Goal: Transaction & Acquisition: Purchase product/service

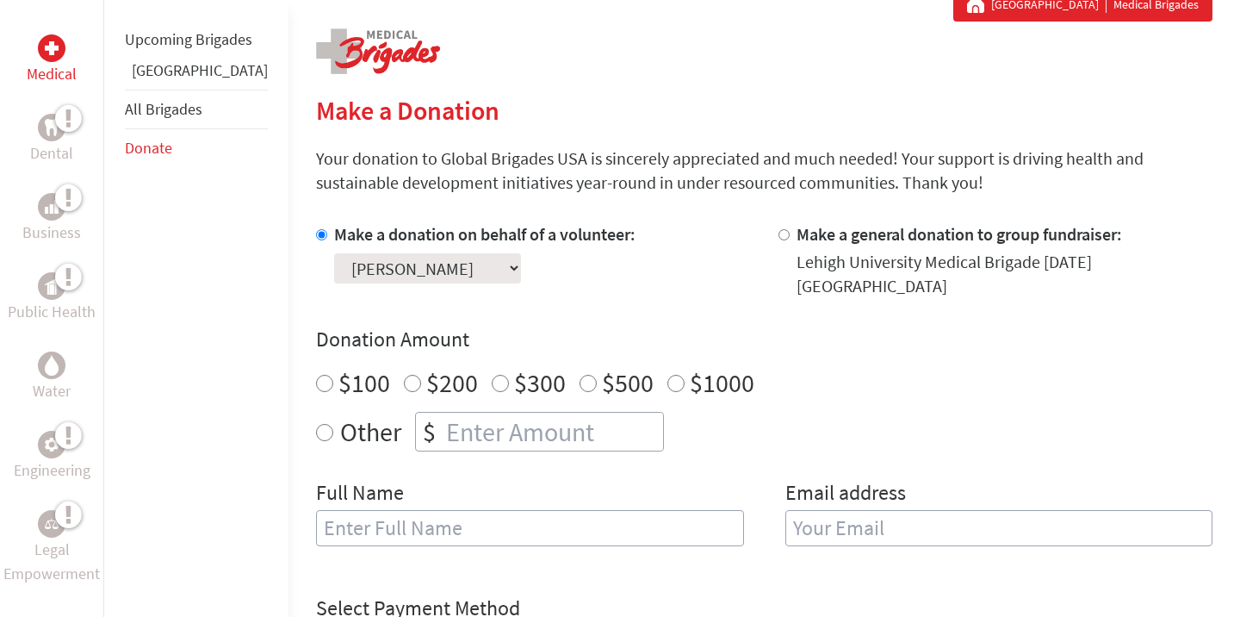
scroll to position [334, 0]
click at [415, 412] on div "$" at bounding box center [539, 432] width 249 height 40
click at [340, 415] on label "Other" at bounding box center [370, 432] width 61 height 40
click at [325, 424] on input "Other" at bounding box center [324, 432] width 17 height 17
radio input "true"
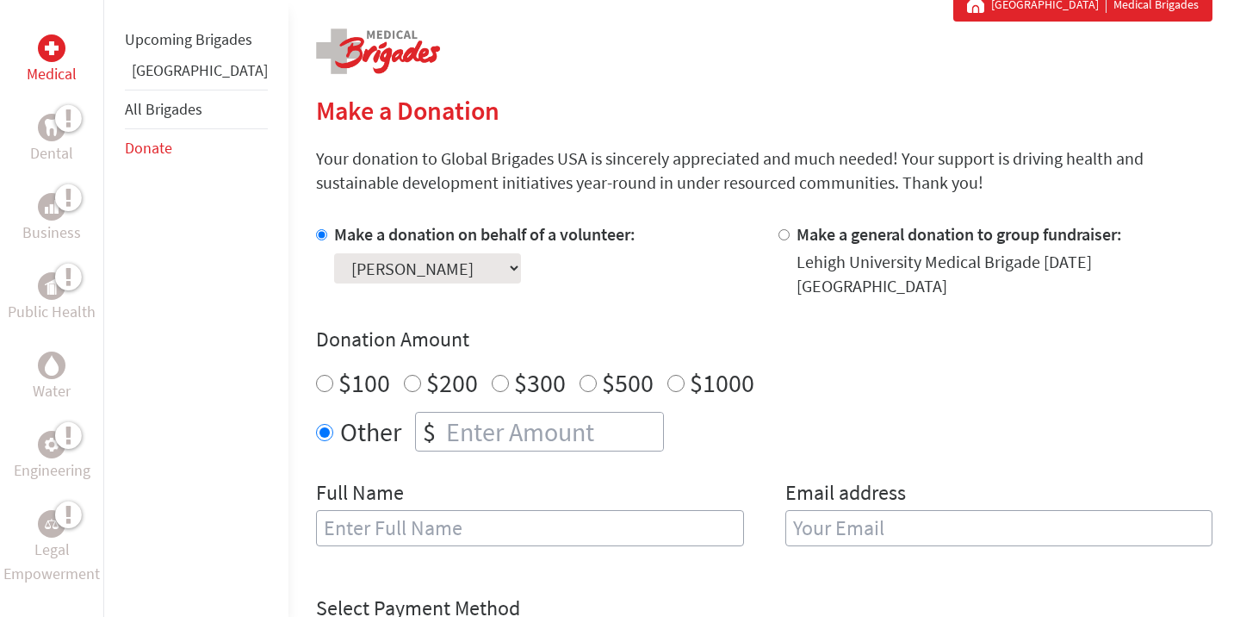
click at [443, 413] on input "number" at bounding box center [553, 432] width 220 height 38
type input "250"
click at [1007, 326] on h4 "Donation Amount" at bounding box center [764, 340] width 897 height 28
click at [539, 212] on section "Make a Donation Your donation to Global Brigades USA is sincerely appreciated a…" at bounding box center [764, 538] width 897 height 887
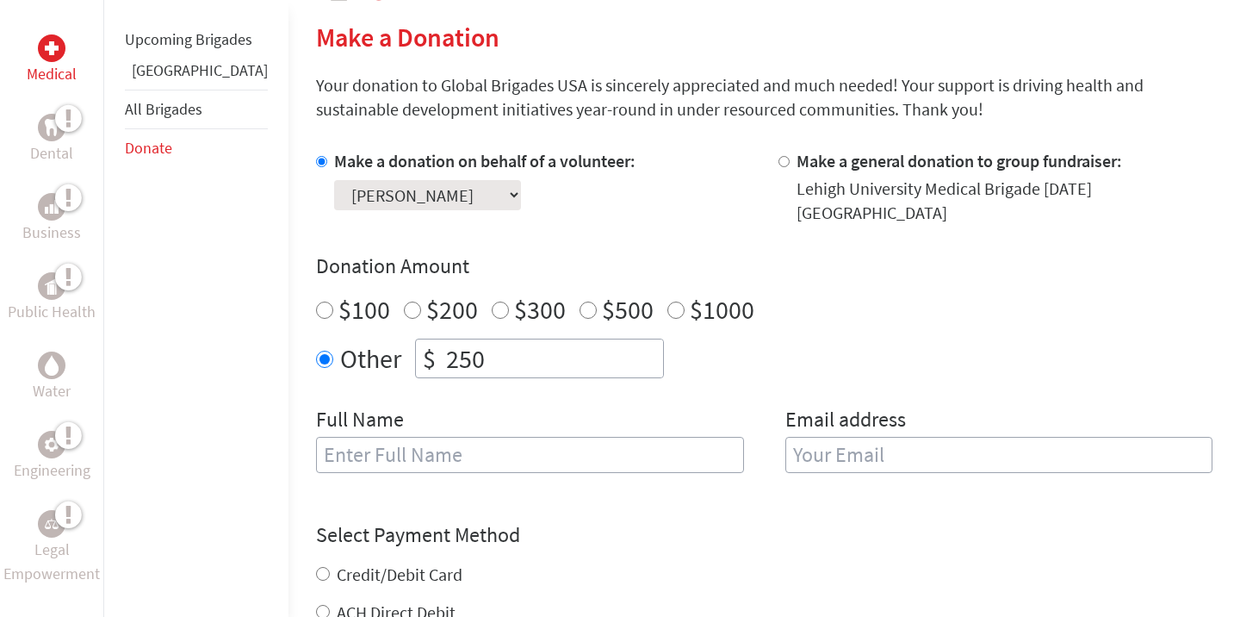
scroll to position [427, 0]
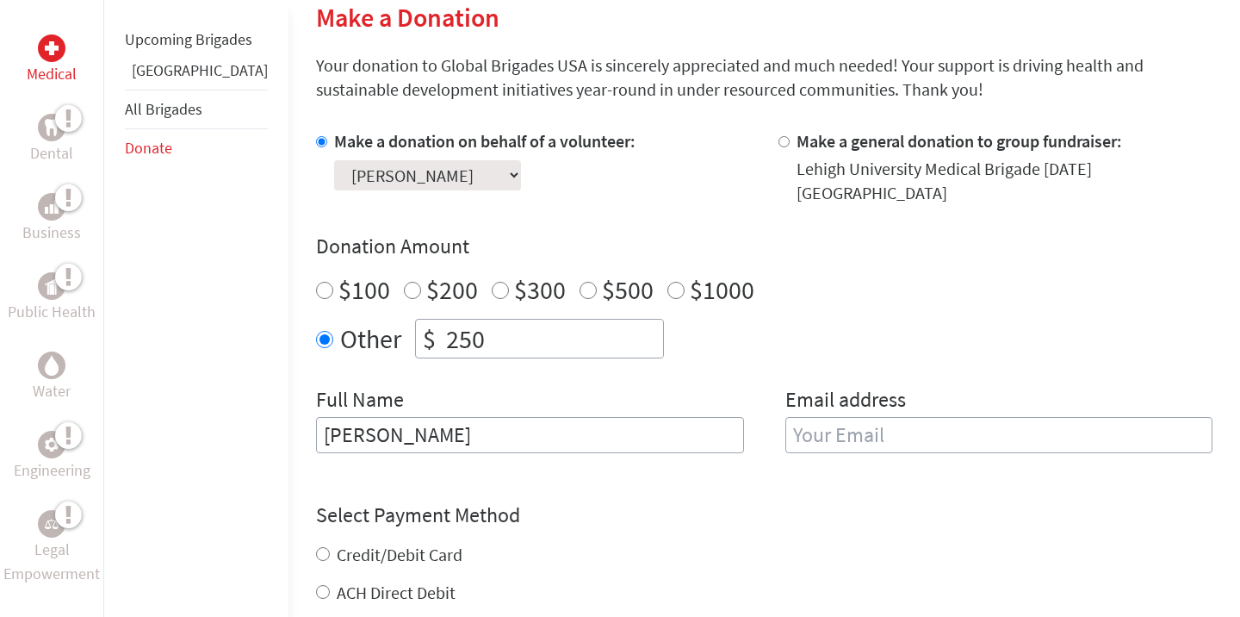
click at [388, 427] on input "[PERSON_NAME]" at bounding box center [530, 435] width 428 height 36
type input "[PERSON_NAME]"
type input "[EMAIL_ADDRESS][DOMAIN_NAME]"
click at [258, 500] on div "Medical Dental Business Public Health Water Engineering Legal Empowerment Upcom…" at bounding box center [620, 405] width 1240 height 1022
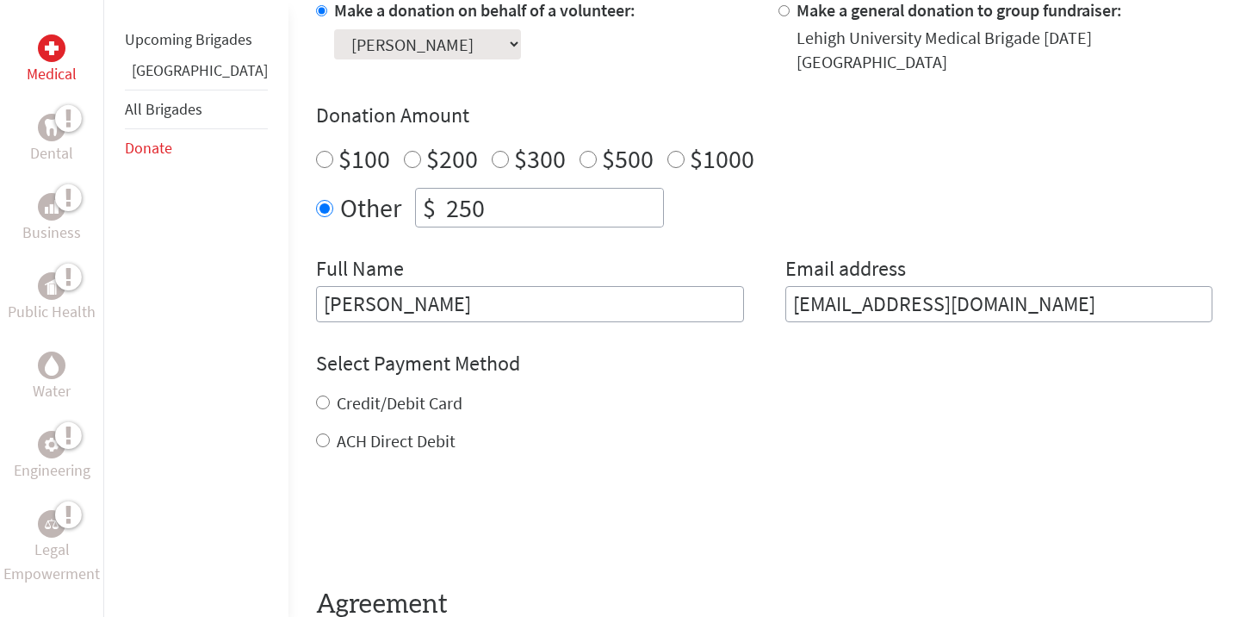
scroll to position [563, 0]
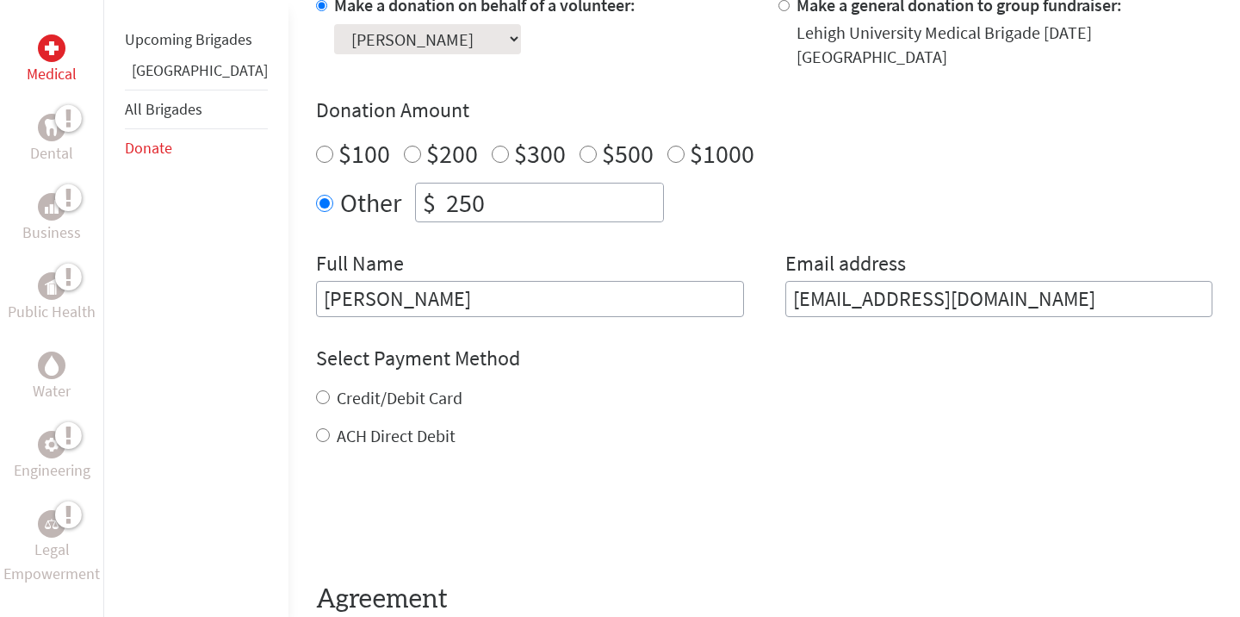
click at [337, 387] on label "Credit/Debit Card" at bounding box center [400, 398] width 126 height 22
click at [316, 390] on input "Credit/Debit Card" at bounding box center [323, 397] width 14 height 14
radio input "true"
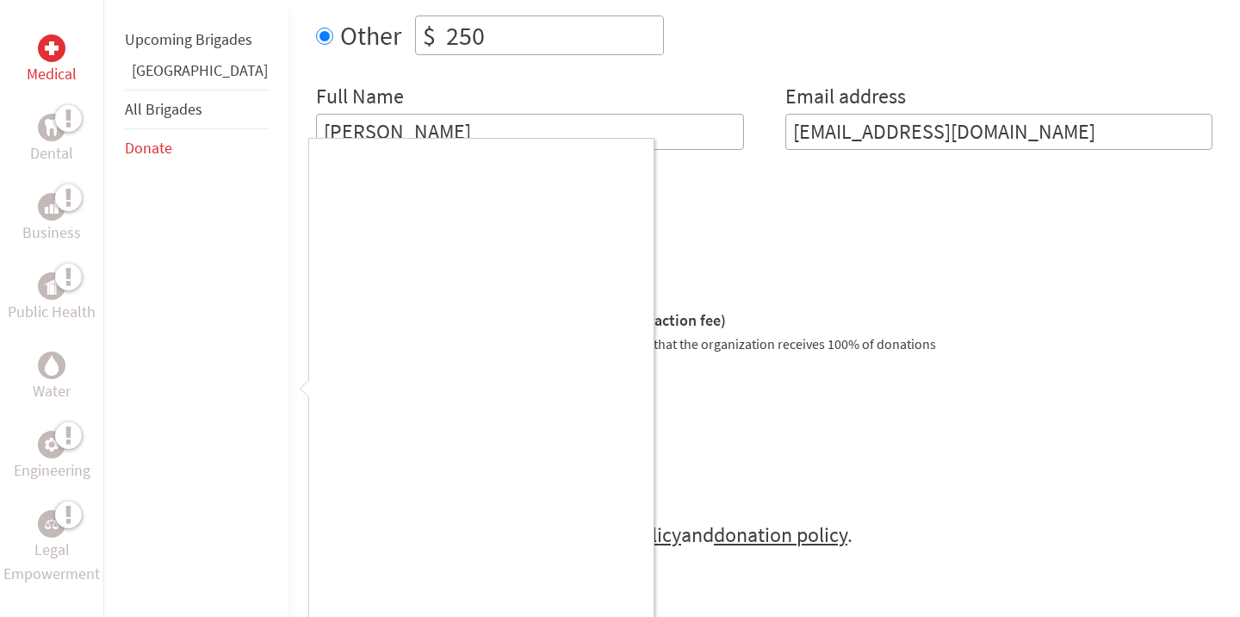
scroll to position [804, 0]
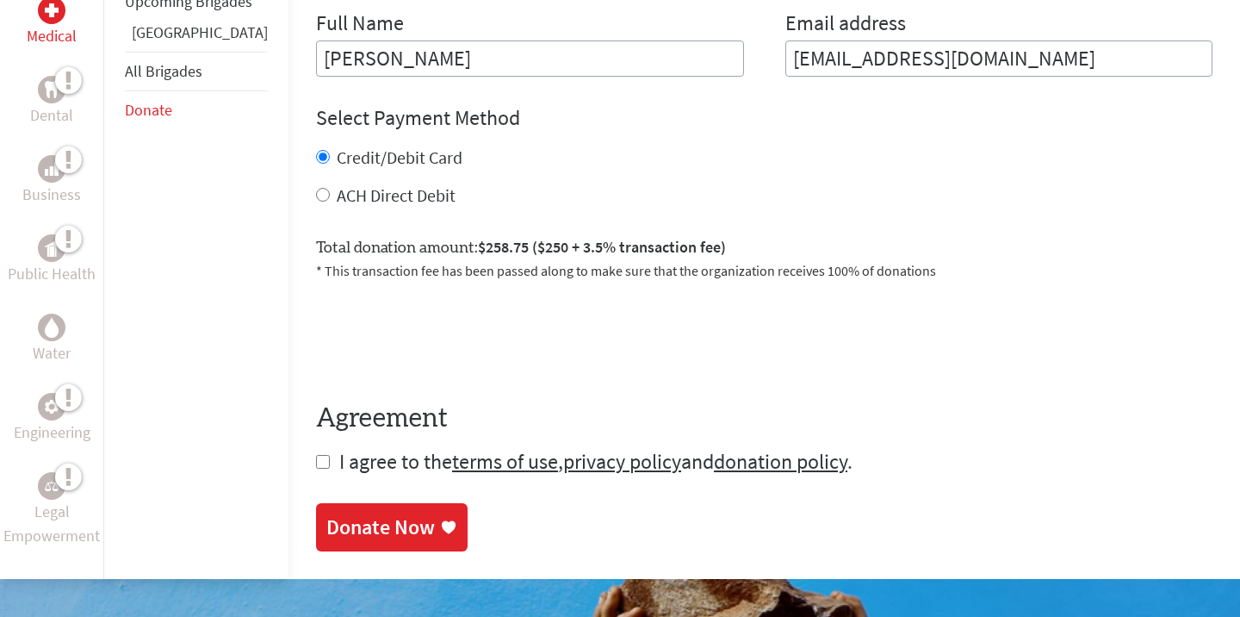
click at [339, 448] on span "I agree to the terms of use , privacy policy and donation policy ." at bounding box center [595, 461] width 513 height 27
click at [316, 455] on input "checkbox" at bounding box center [323, 462] width 14 height 14
checkbox input "true"
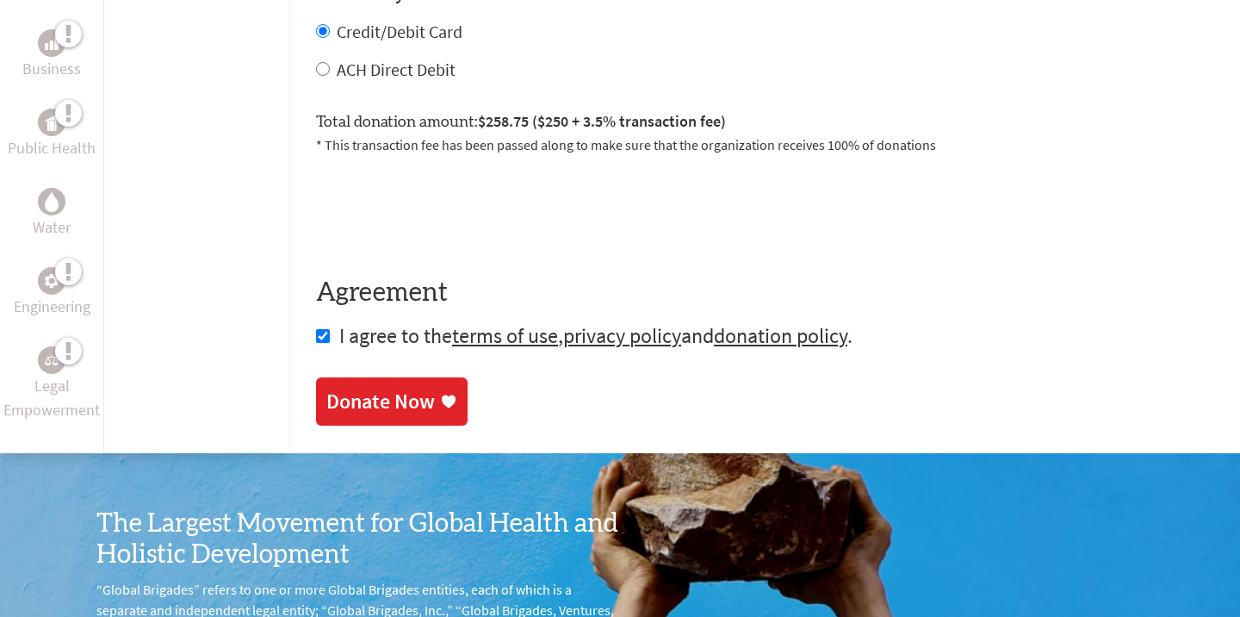
scroll to position [936, 0]
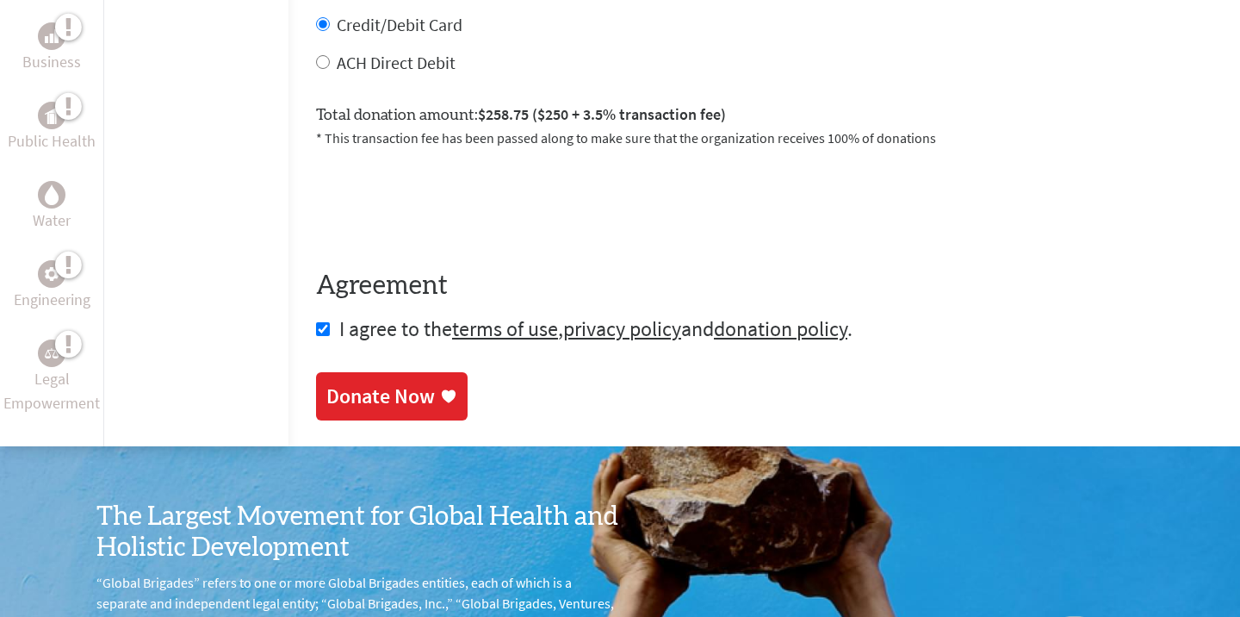
click at [332, 387] on div "Donate Now" at bounding box center [380, 396] width 109 height 28
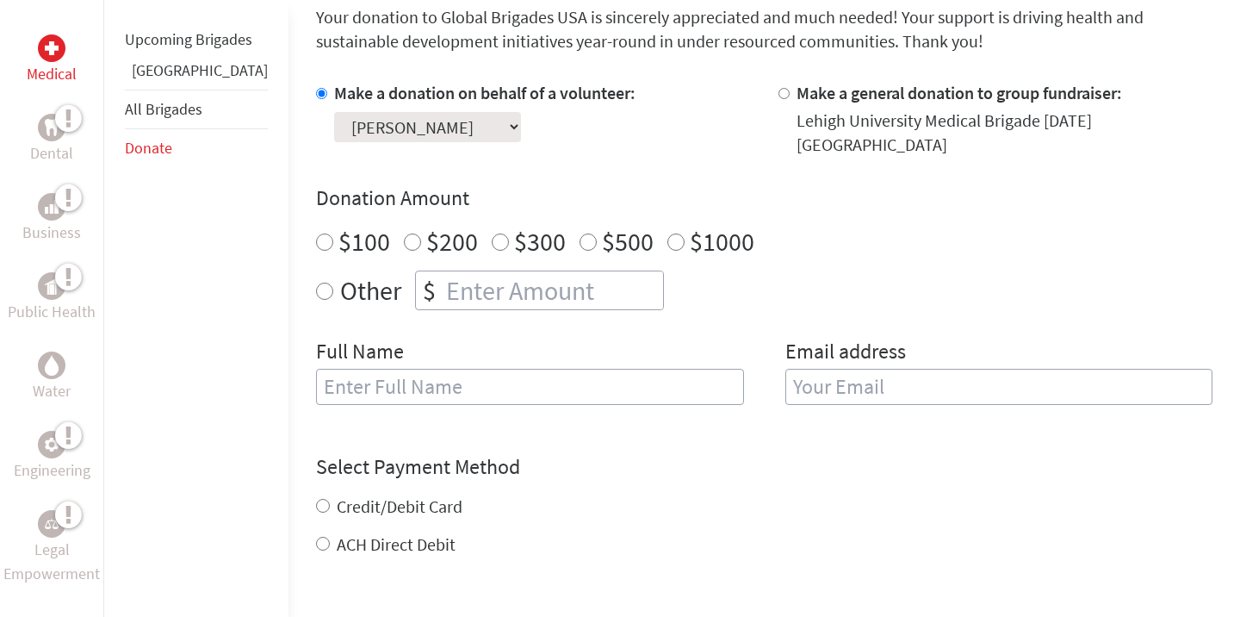
scroll to position [567, 0]
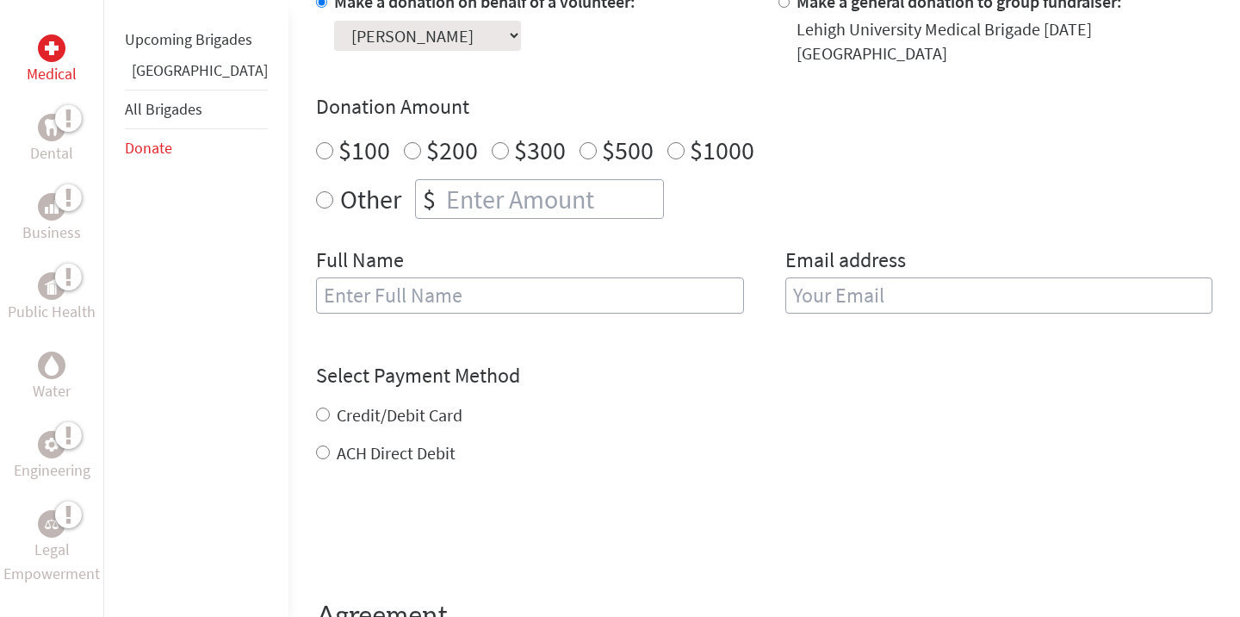
click at [316, 191] on input "Other" at bounding box center [324, 199] width 17 height 17
radio input "true"
click at [443, 180] on input "number" at bounding box center [553, 199] width 220 height 38
type input "250"
type input "[PERSON_NAME]"
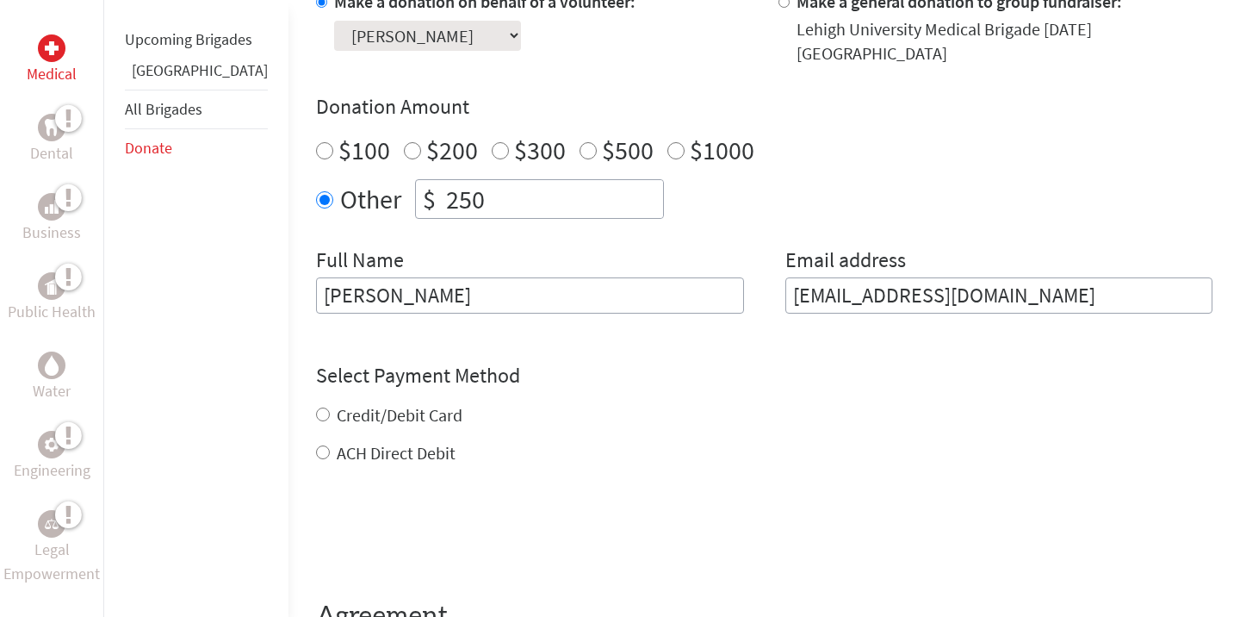
type input "[EMAIL_ADDRESS][DOMAIN_NAME]"
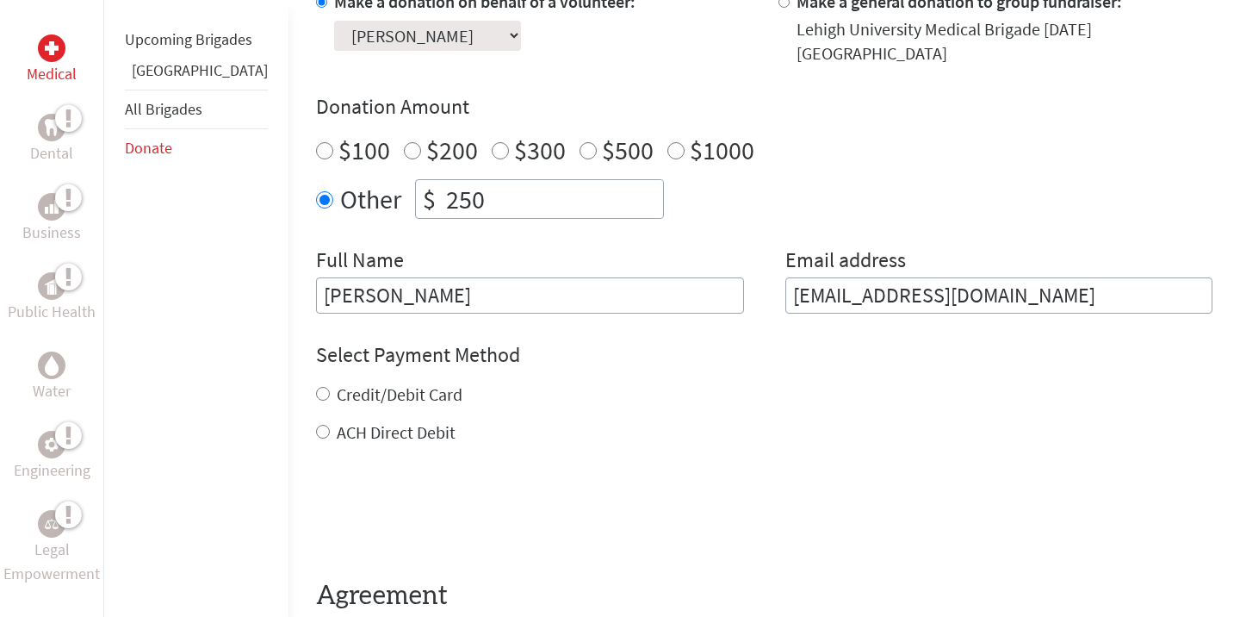
click at [369, 347] on h4 "Select Payment Method" at bounding box center [764, 355] width 897 height 28
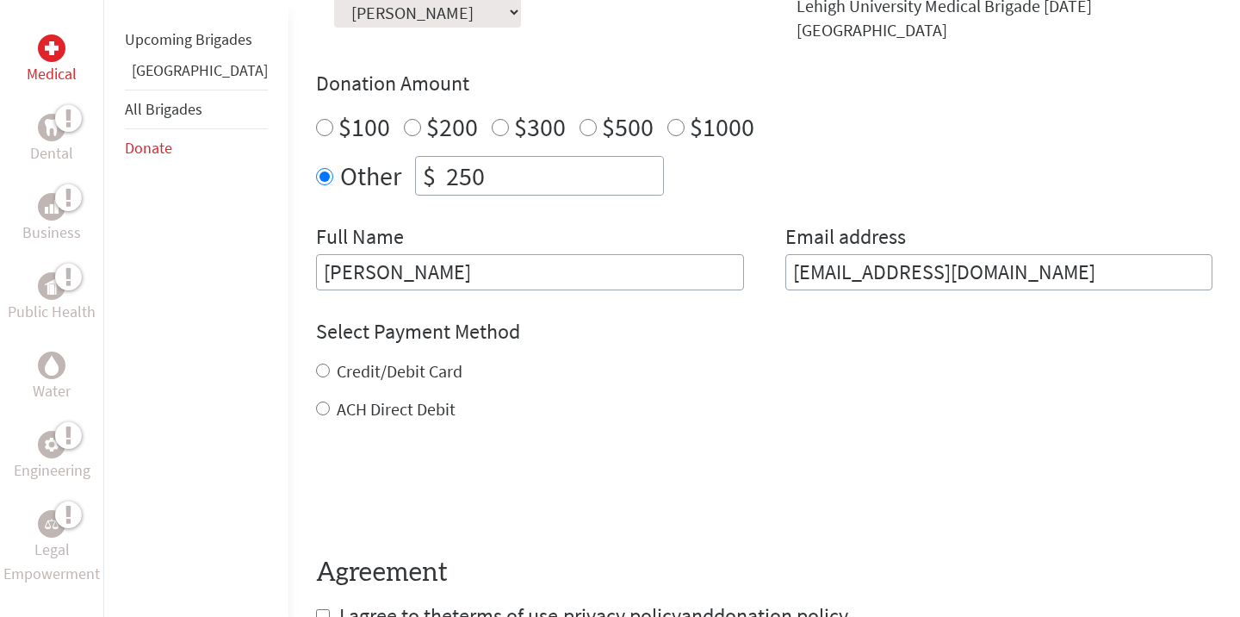
scroll to position [625, 0]
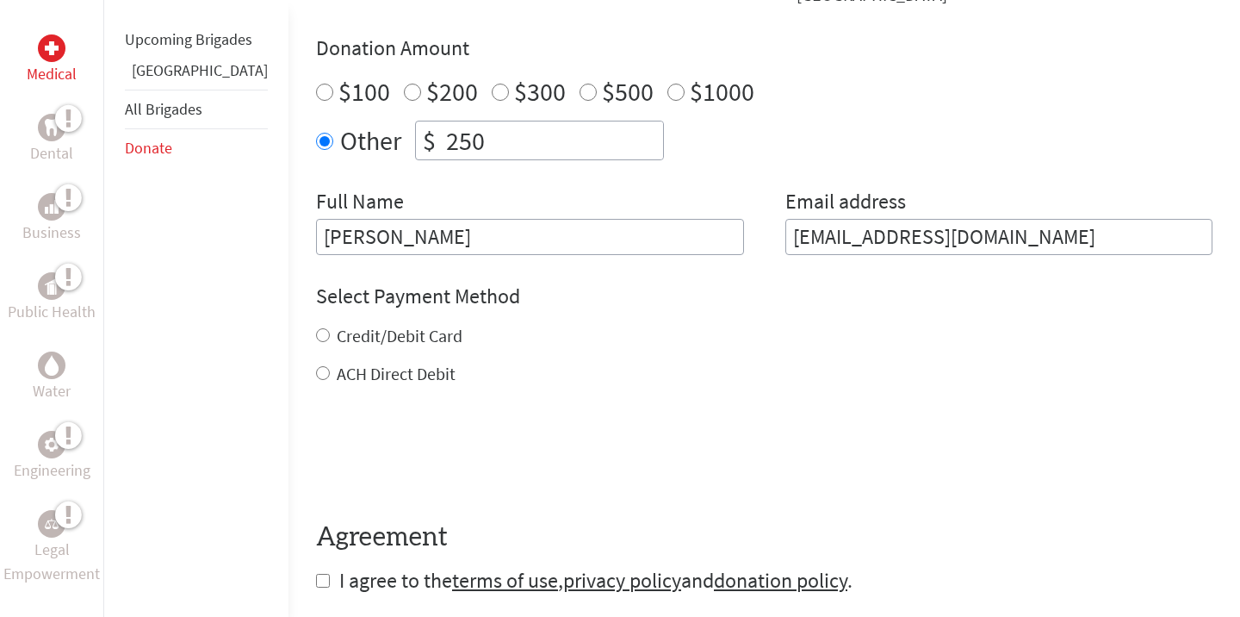
click at [316, 328] on input "Credit/Debit Card" at bounding box center [323, 335] width 14 height 14
radio input "true"
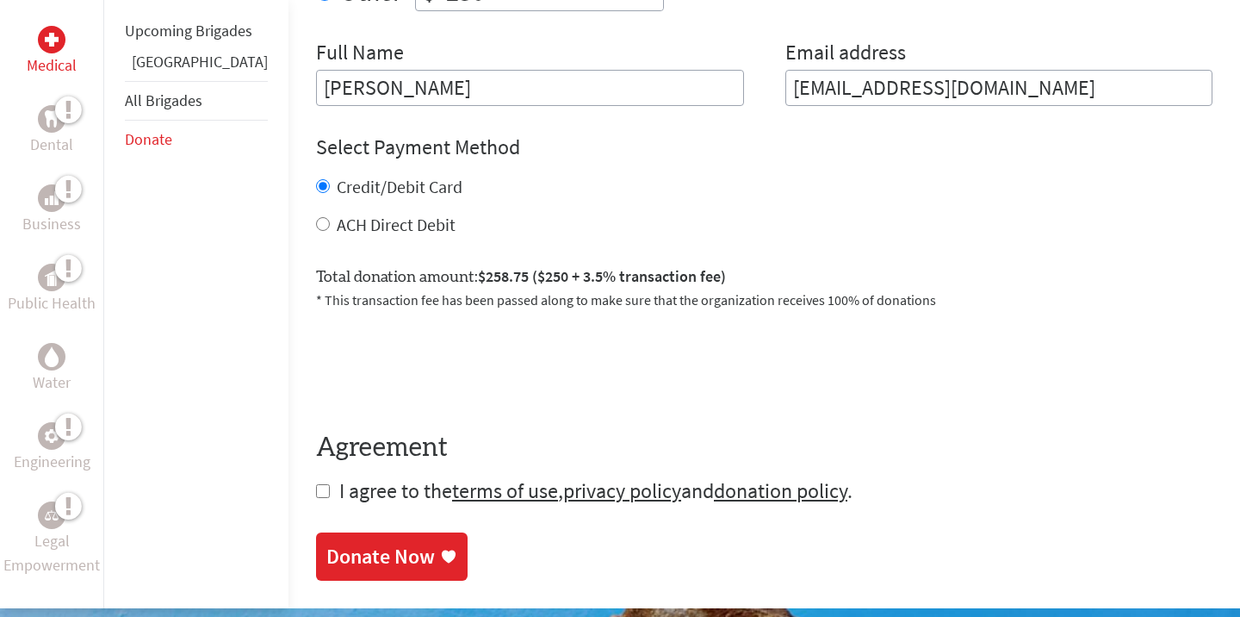
scroll to position [937, 0]
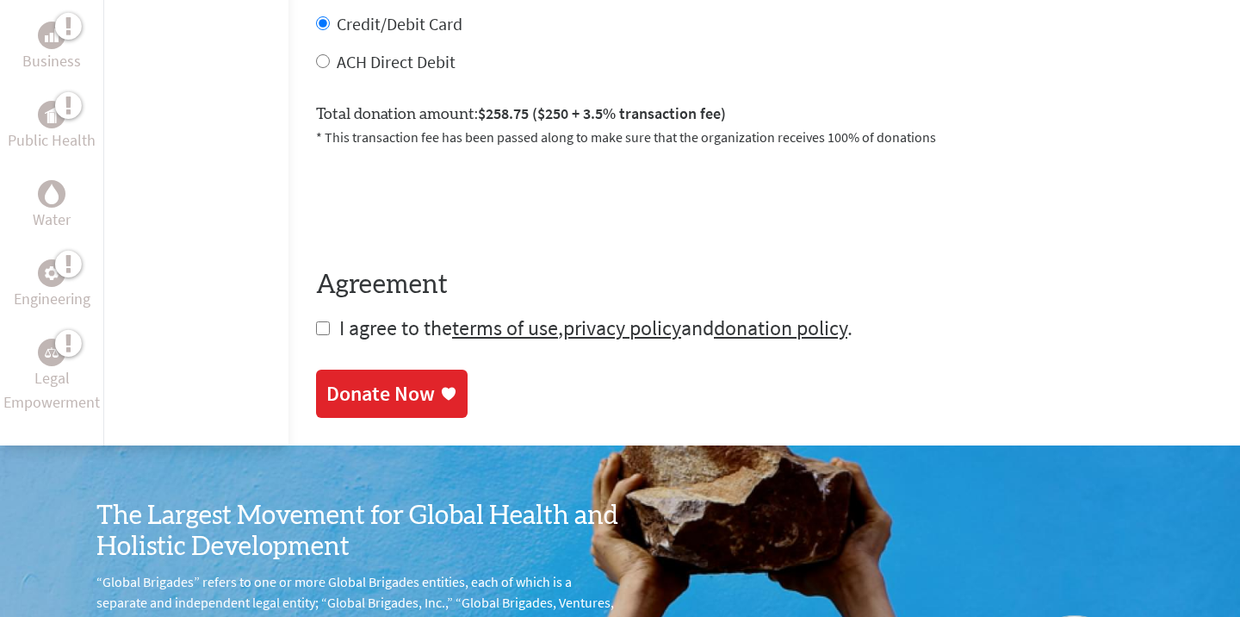
click at [316, 321] on input "checkbox" at bounding box center [323, 328] width 14 height 14
checkbox input "true"
click at [316, 371] on link "Donate Now" at bounding box center [392, 395] width 152 height 48
